Goal: Transaction & Acquisition: Purchase product/service

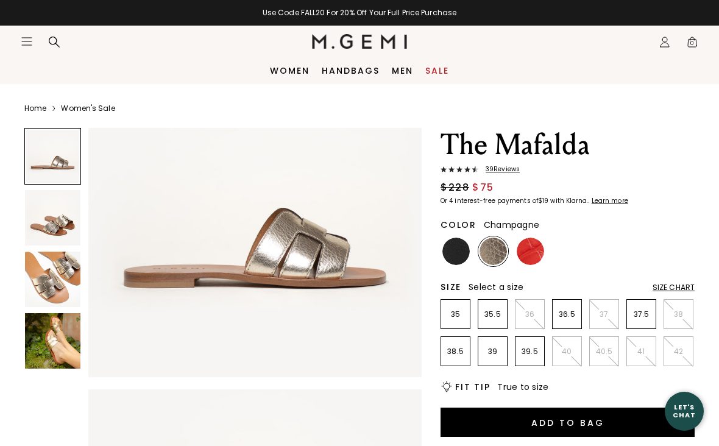
scroll to position [90, 0]
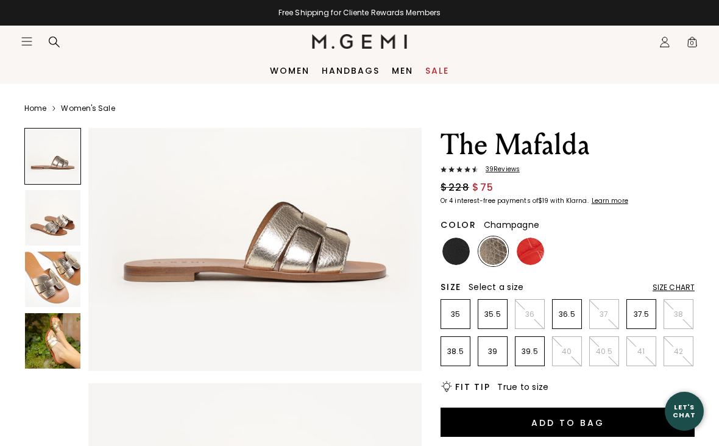
click at [57, 346] on img at bounding box center [52, 340] width 55 height 55
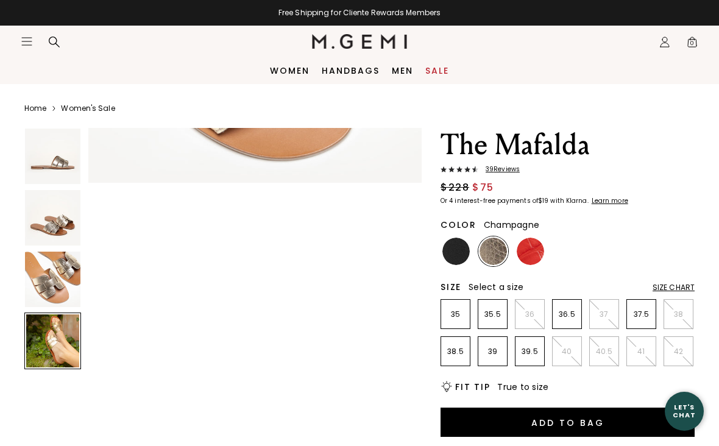
scroll to position [1036, 0]
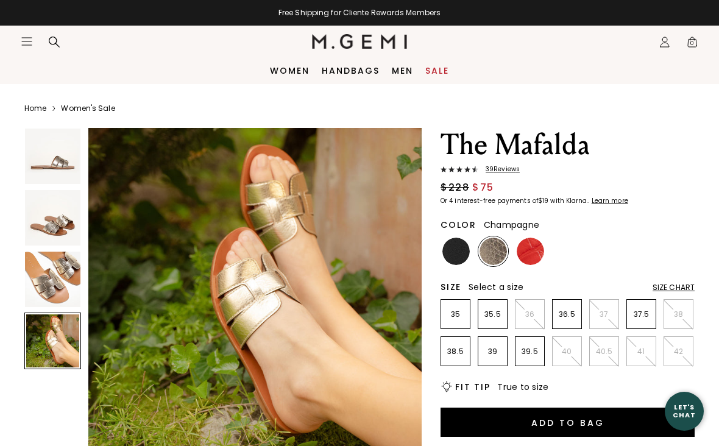
click at [504, 171] on span "39 Review s" at bounding box center [498, 169] width 41 height 7
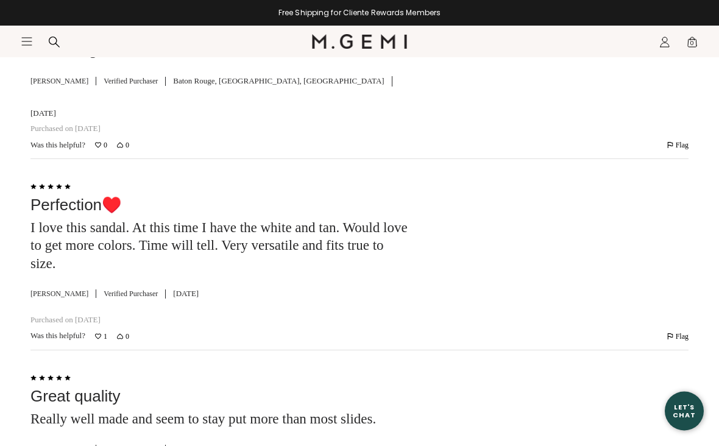
scroll to position [3509, 0]
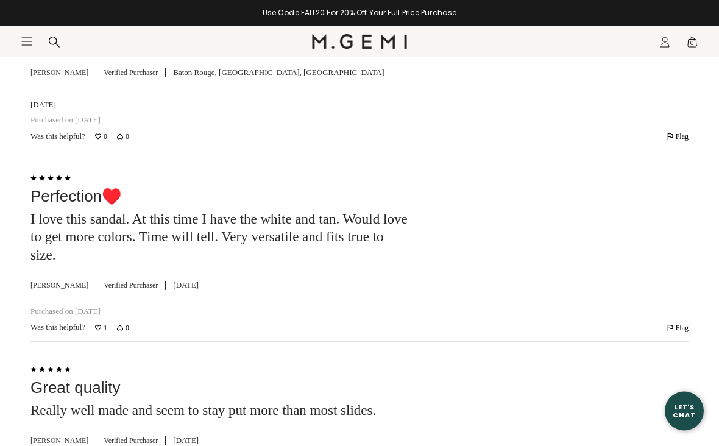
click at [404, 342] on div "Rated 5 out of 5 Great quality Really well made and seem to stay put more than …" at bounding box center [359, 419] width 658 height 155
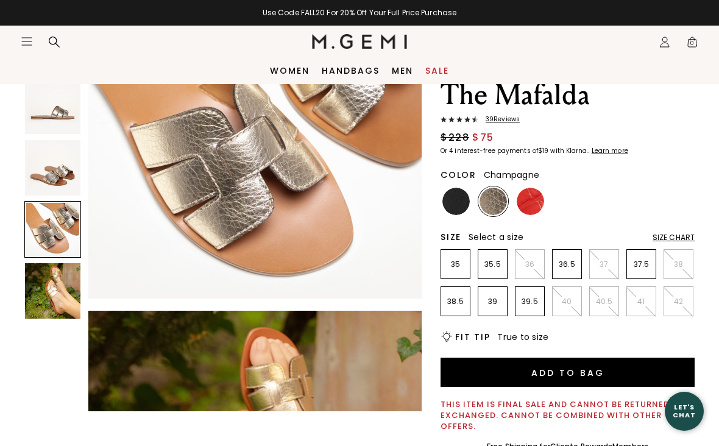
scroll to position [803, 0]
click at [465, 206] on img at bounding box center [455, 201] width 27 height 27
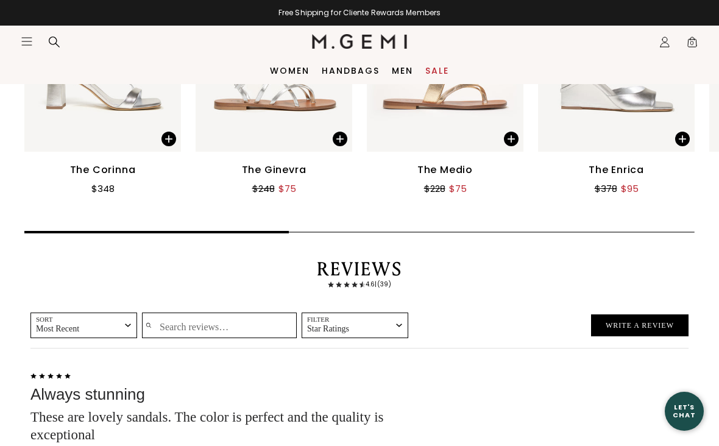
scroll to position [2097, 0]
click at [287, 71] on link "Women" at bounding box center [290, 71] width 40 height 10
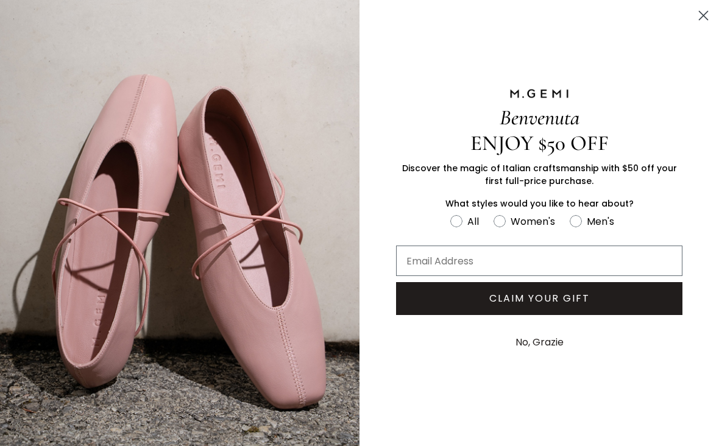
click at [703, 12] on circle "Close dialog" at bounding box center [703, 15] width 20 height 20
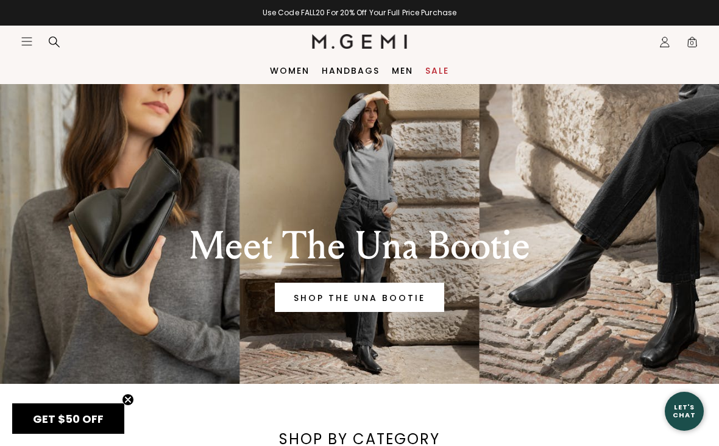
click at [51, 34] on nav "Icons/20x20/hamburger@2x Women Shop All Shoes New Arrivals Bestsellers Essentia…" at bounding box center [166, 42] width 291 height 32
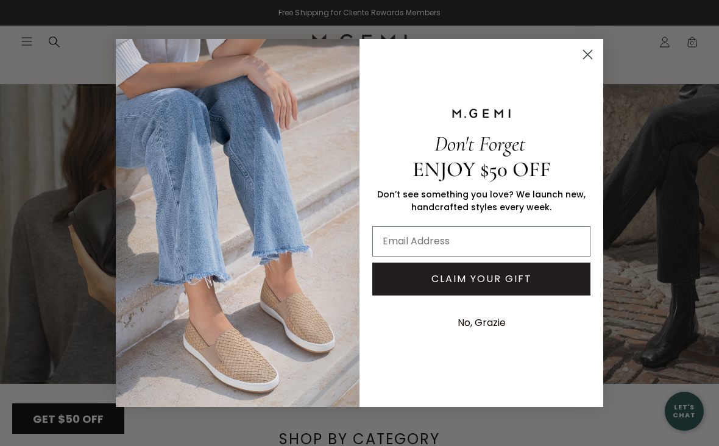
click at [590, 58] on icon "Close dialog" at bounding box center [588, 54] width 9 height 9
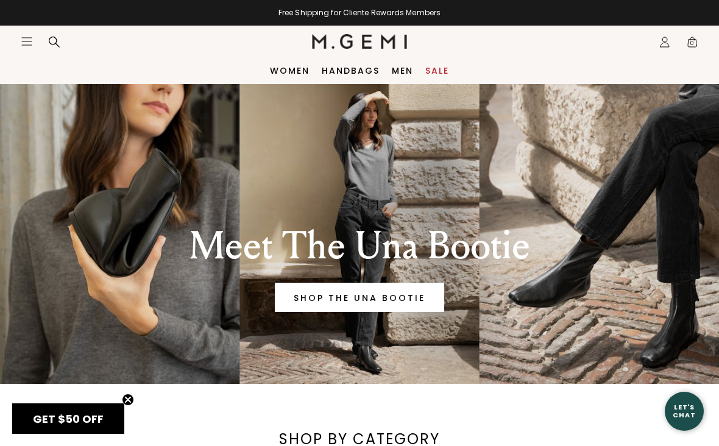
click at [51, 46] on icon at bounding box center [54, 42] width 12 height 12
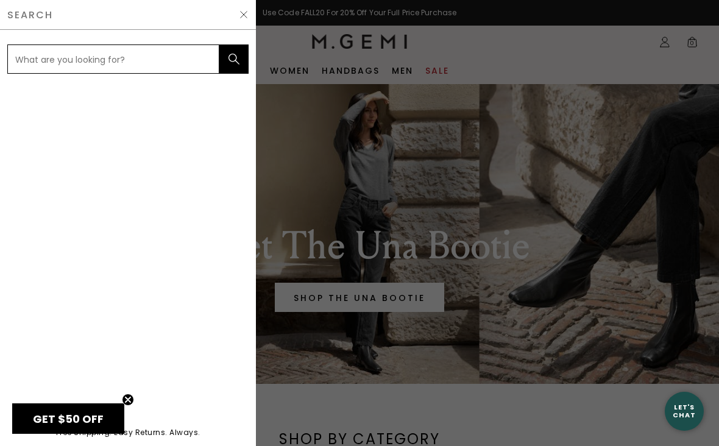
click at [58, 54] on input "text" at bounding box center [113, 58] width 212 height 29
type input "Sandals"
click at [234, 59] on button "submit" at bounding box center [233, 58] width 29 height 29
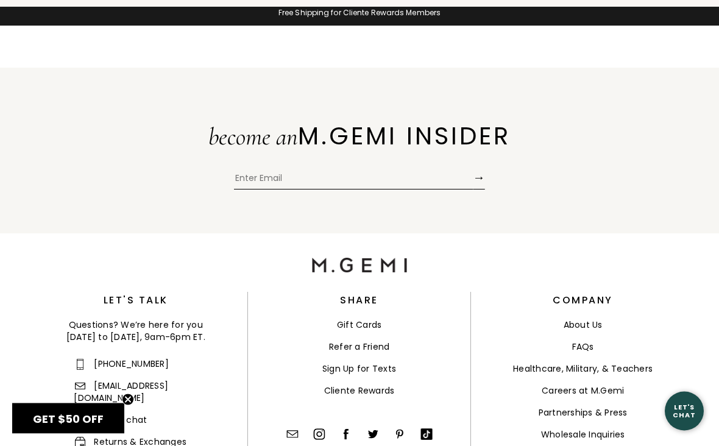
scroll to position [4281, 0]
